Goal: Check status: Check status

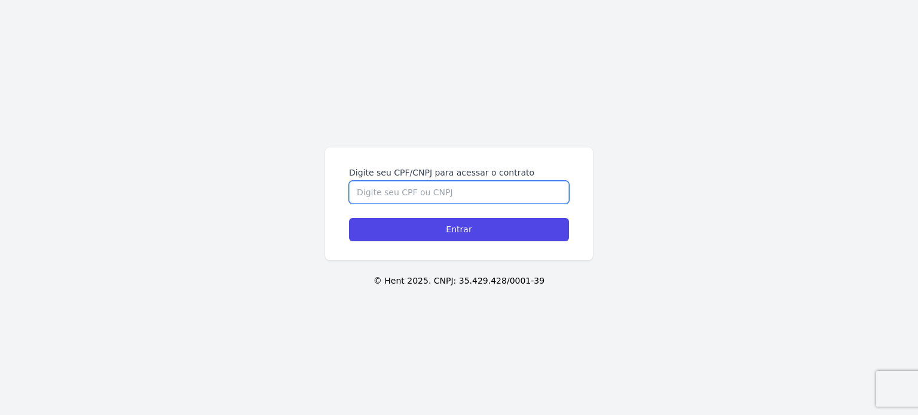
click at [432, 183] on input "Digite seu CPF/CNPJ para acessar o contrato" at bounding box center [459, 192] width 220 height 23
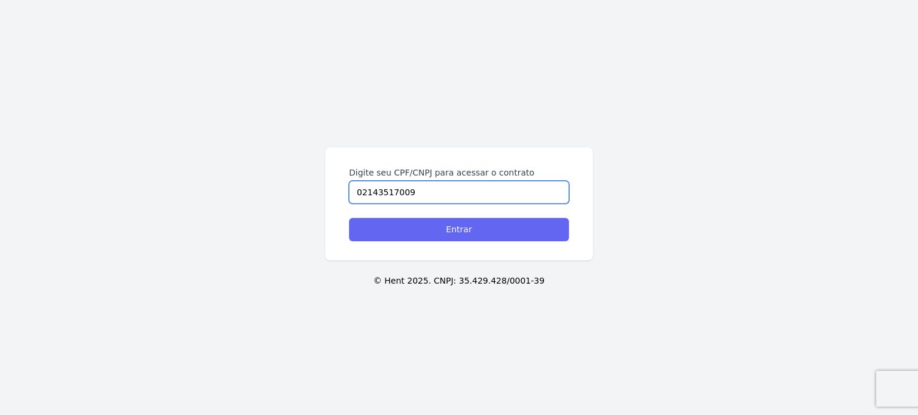
type input "02143517009"
click at [433, 234] on input "Entrar" at bounding box center [459, 229] width 220 height 23
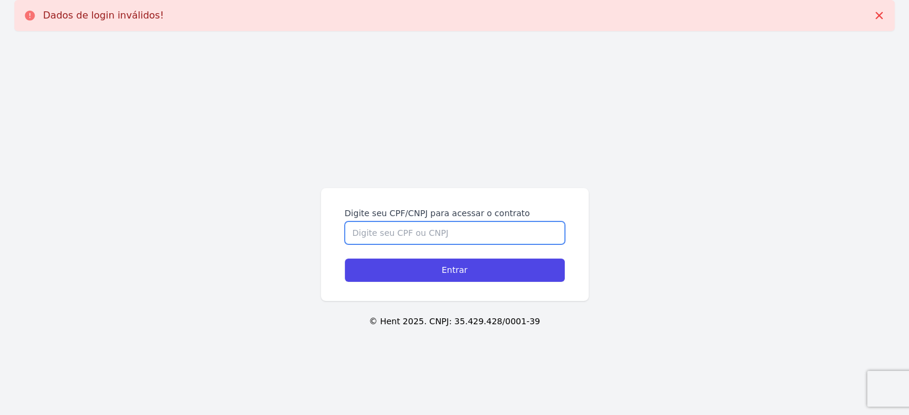
click at [426, 229] on input "Digite seu CPF/CNPJ para acessar o contrato" at bounding box center [455, 233] width 220 height 23
type input "02143517009"
click at [345, 259] on input "Entrar" at bounding box center [455, 270] width 220 height 23
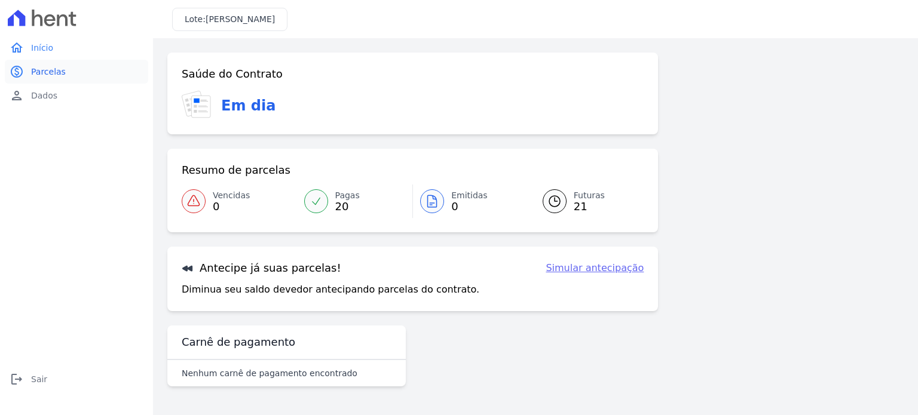
click at [48, 73] on span "Parcelas" at bounding box center [48, 72] width 35 height 12
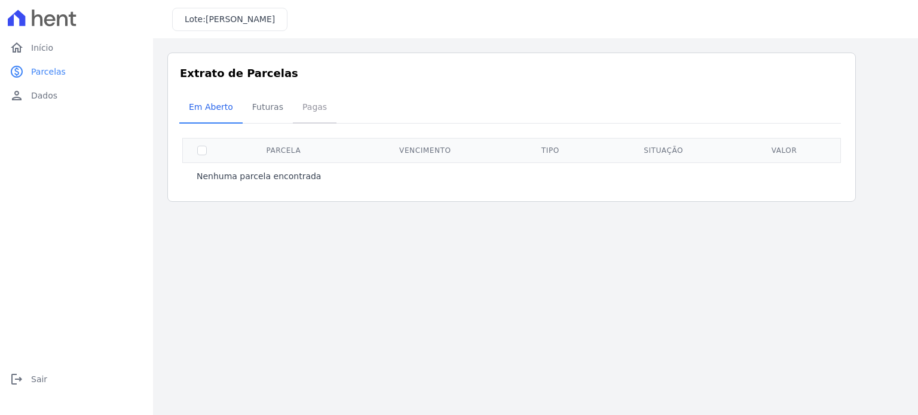
click at [305, 112] on span "Pagas" at bounding box center [314, 107] width 39 height 24
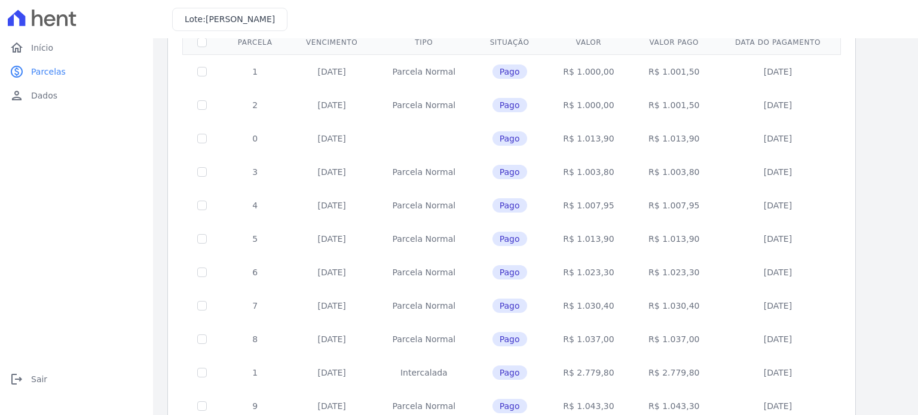
scroll to position [109, 0]
click at [759, 247] on td "10/06/2024" at bounding box center [777, 237] width 122 height 33
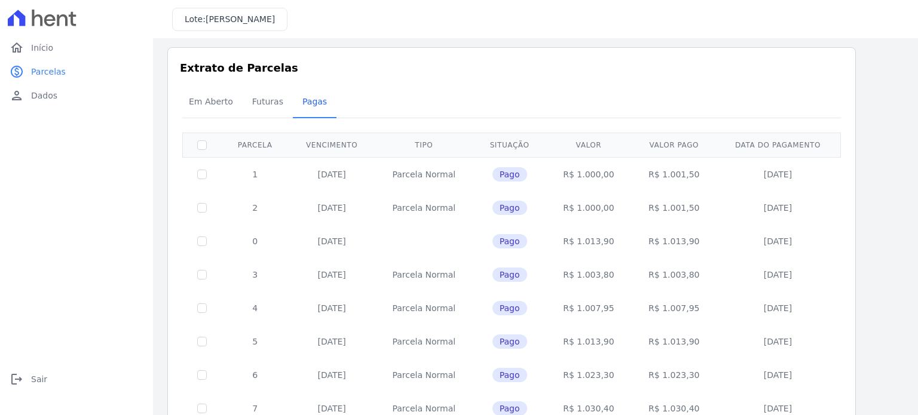
scroll to position [0, 0]
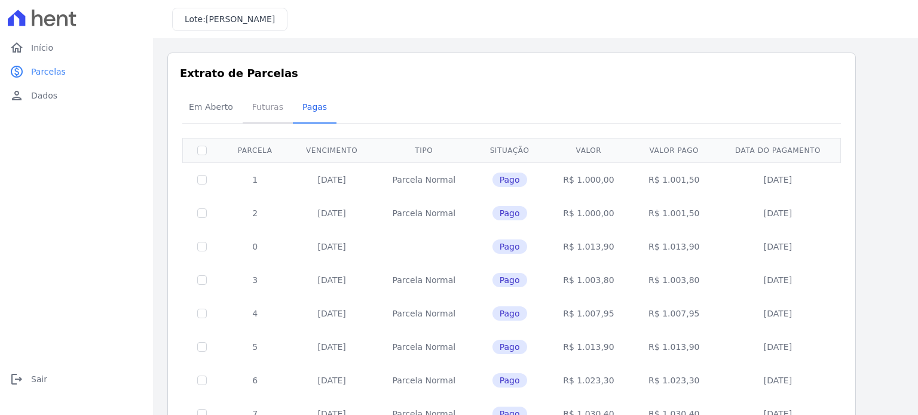
click at [269, 107] on span "Futuras" at bounding box center [267, 107] width 45 height 24
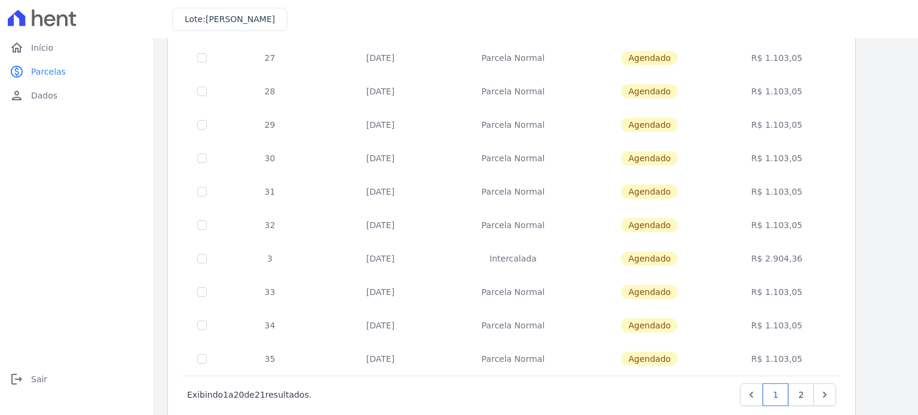
scroll to position [485, 0]
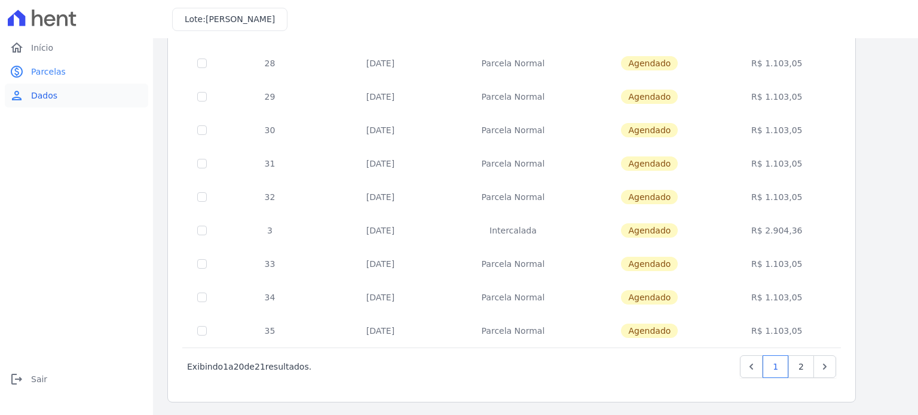
click at [41, 105] on link "person Dados" at bounding box center [76, 96] width 143 height 24
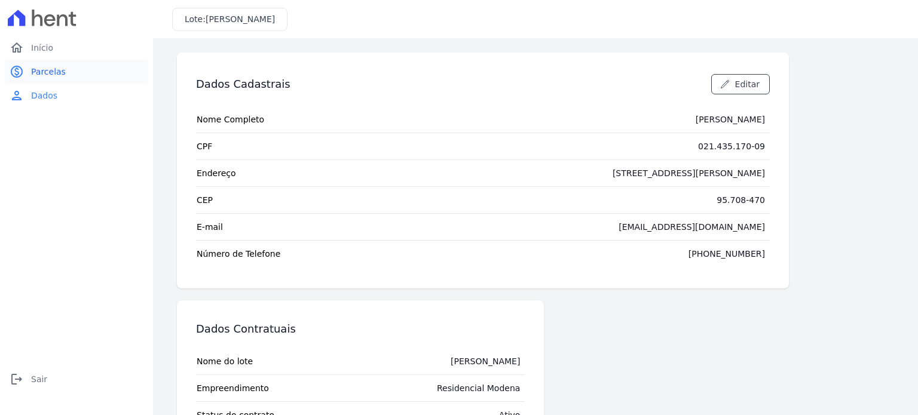
click at [65, 69] on link "paid Parcelas" at bounding box center [76, 72] width 143 height 24
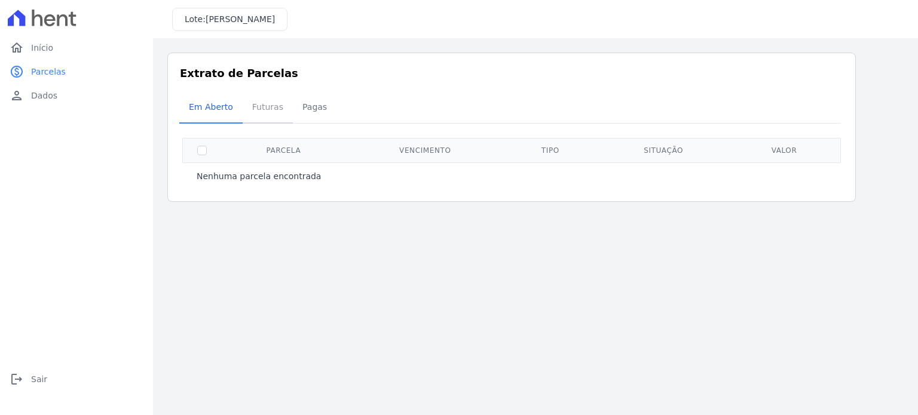
click at [250, 108] on span "Futuras" at bounding box center [267, 107] width 45 height 24
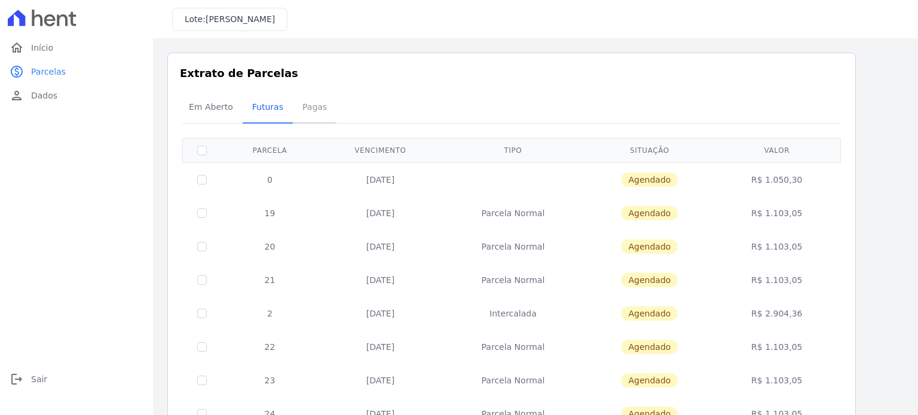
click at [319, 112] on span "Pagas" at bounding box center [314, 107] width 39 height 24
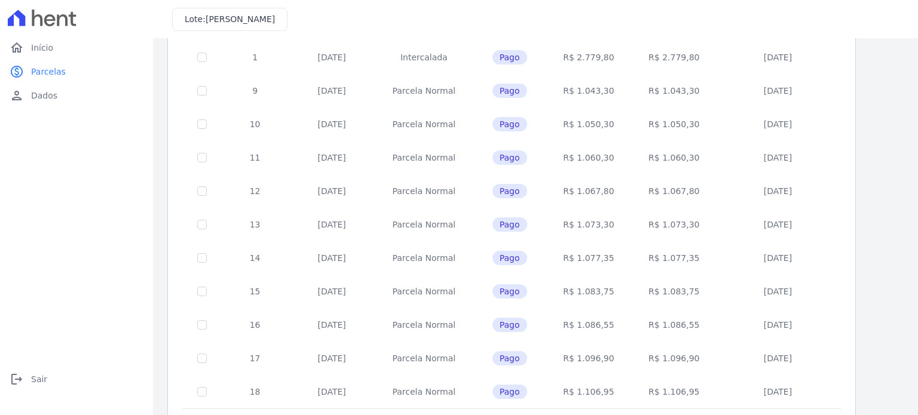
scroll to position [469, 0]
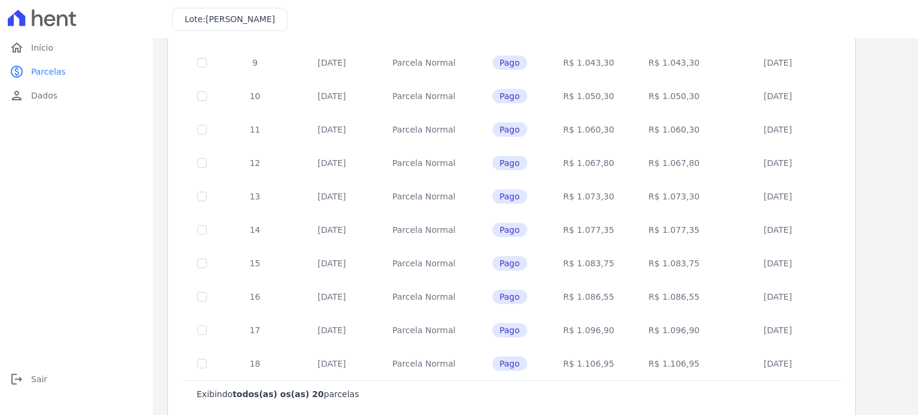
scroll to position [24, 0]
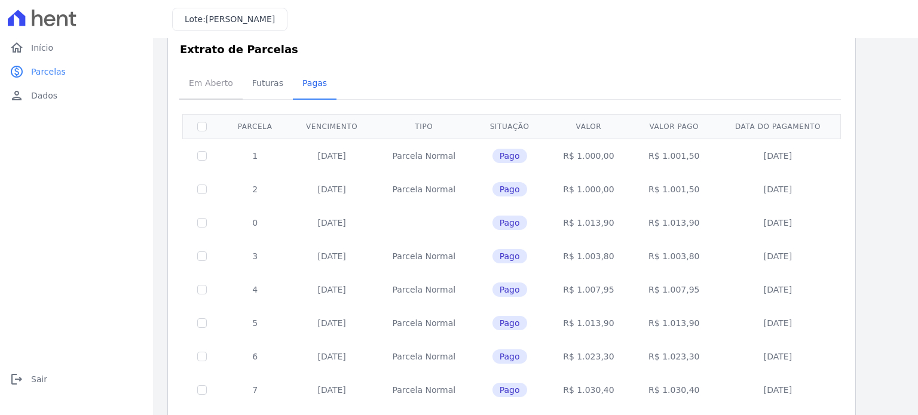
click at [206, 88] on span "Em Aberto" at bounding box center [211, 83] width 59 height 24
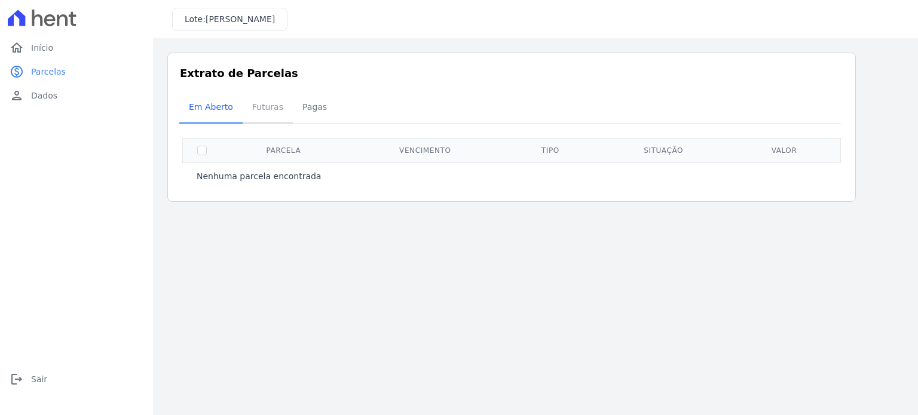
click at [245, 117] on span "Futuras" at bounding box center [267, 107] width 45 height 24
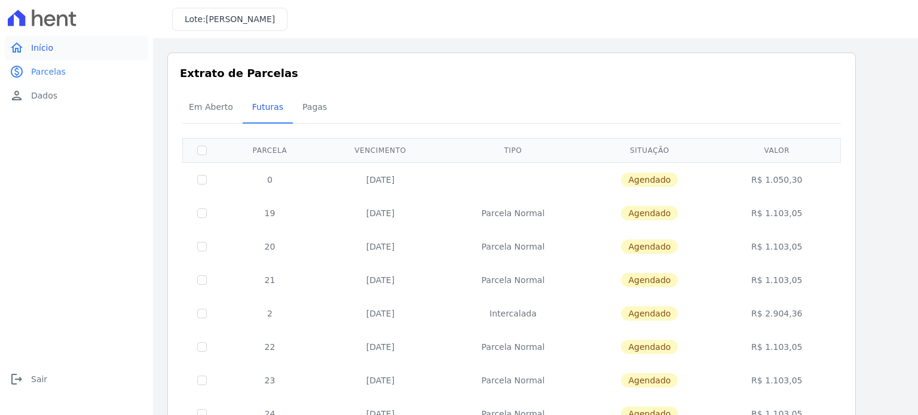
click at [51, 51] on link "home Início" at bounding box center [76, 48] width 143 height 24
